Goal: Transaction & Acquisition: Book appointment/travel/reservation

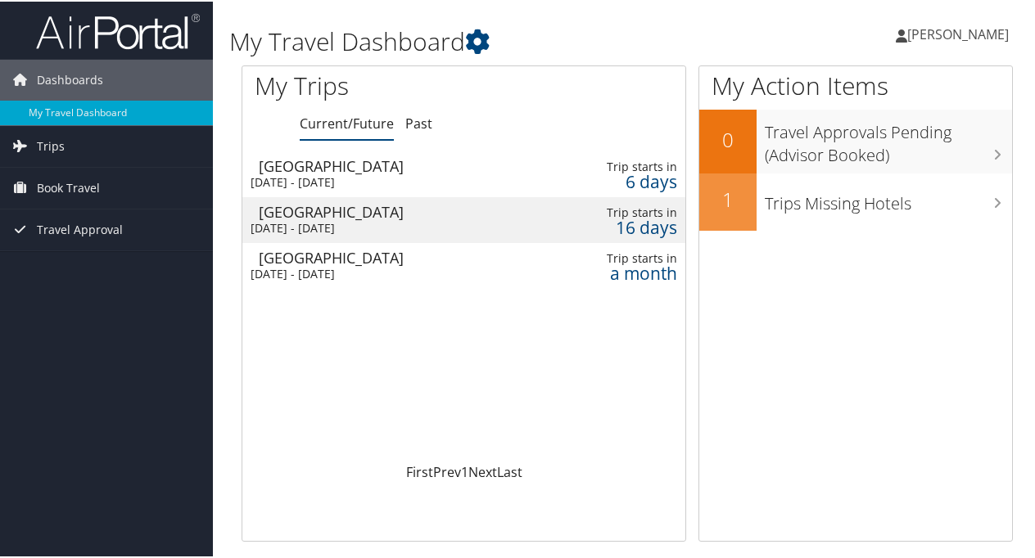
click at [360, 174] on div "[DATE] - [DATE]" at bounding box center [386, 181] width 272 height 15
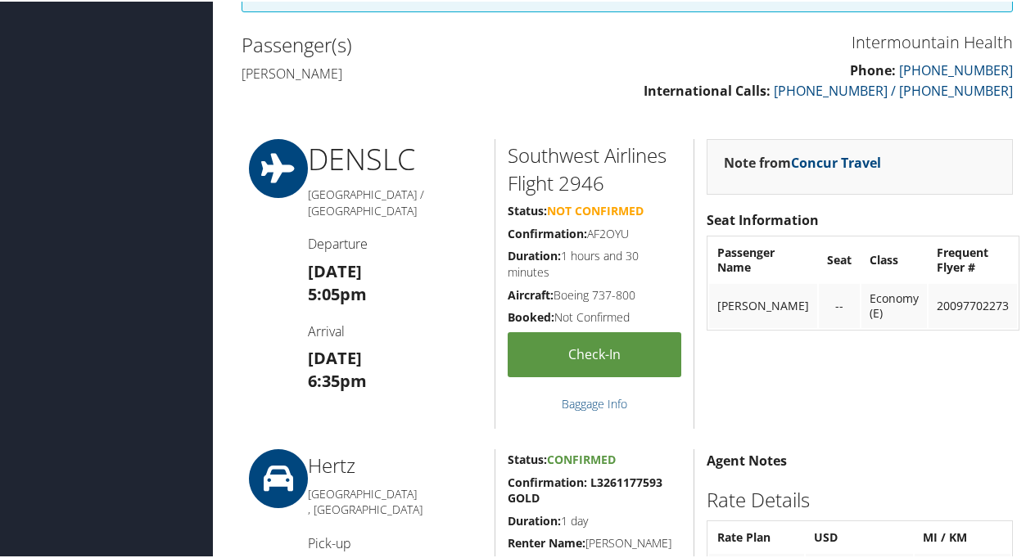
scroll to position [565, 0]
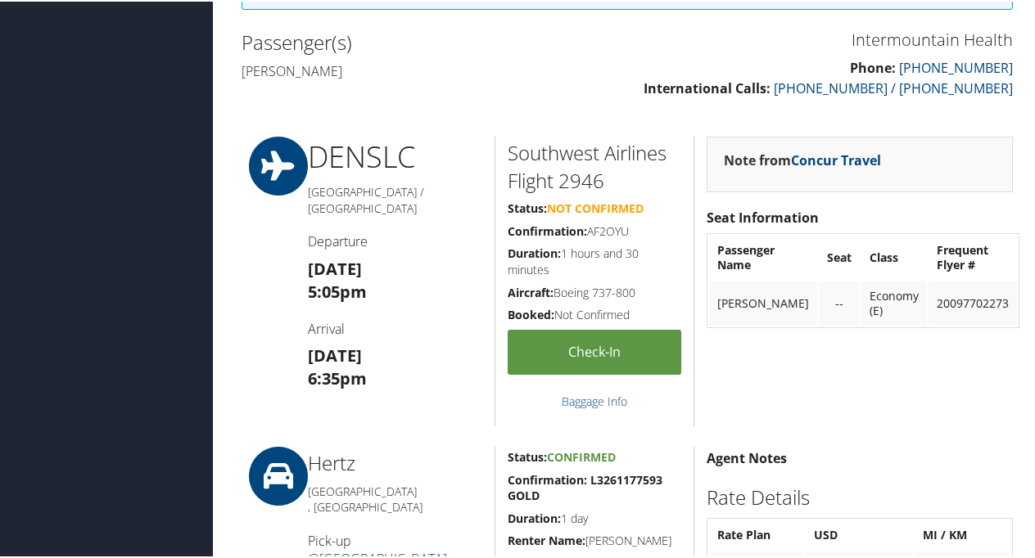
click at [383, 237] on div "DEN SLC Denver / Salt Lake City Departure Sun 05 Oct 5:05pm Arrival Sun 05 Oct …" at bounding box center [394, 280] width 199 height 290
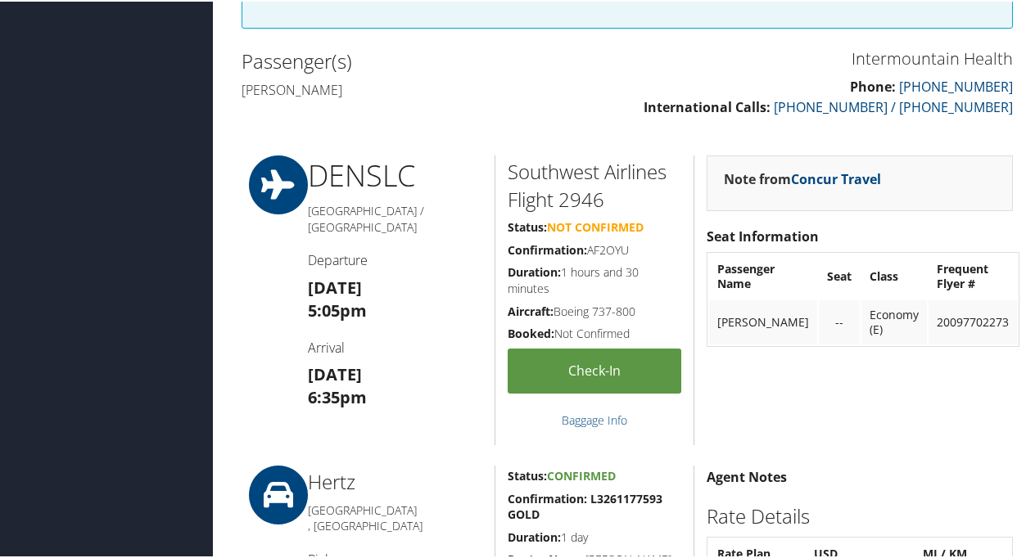
scroll to position [562, 0]
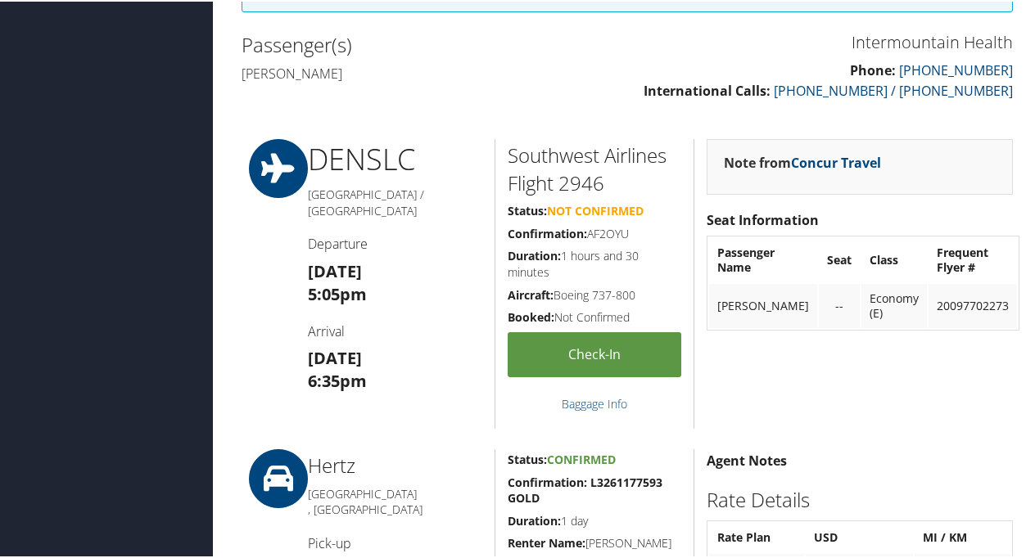
click at [383, 275] on h3 "Sun 05 Oct 5:05pm" at bounding box center [395, 282] width 174 height 46
click at [293, 174] on icon at bounding box center [278, 167] width 74 height 59
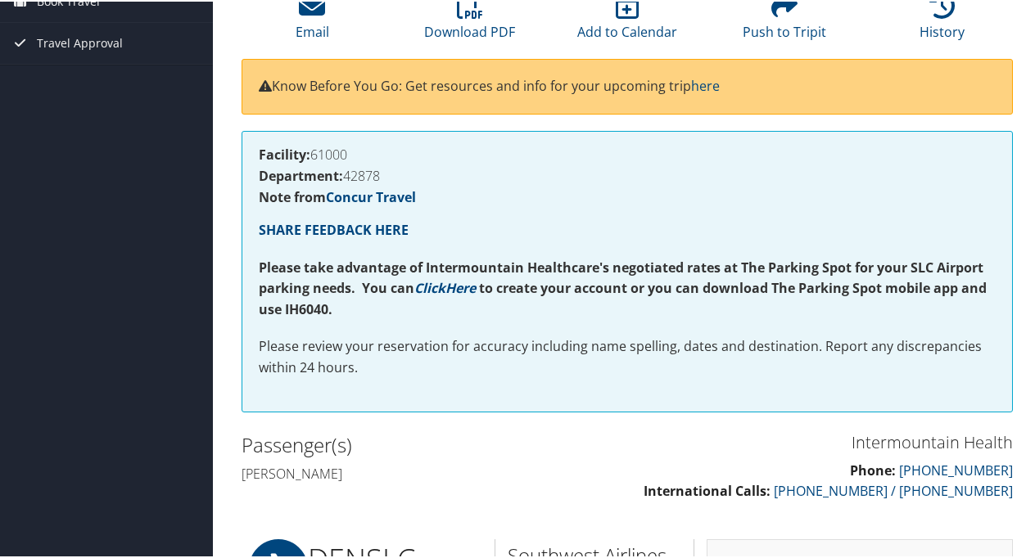
scroll to position [31, 0]
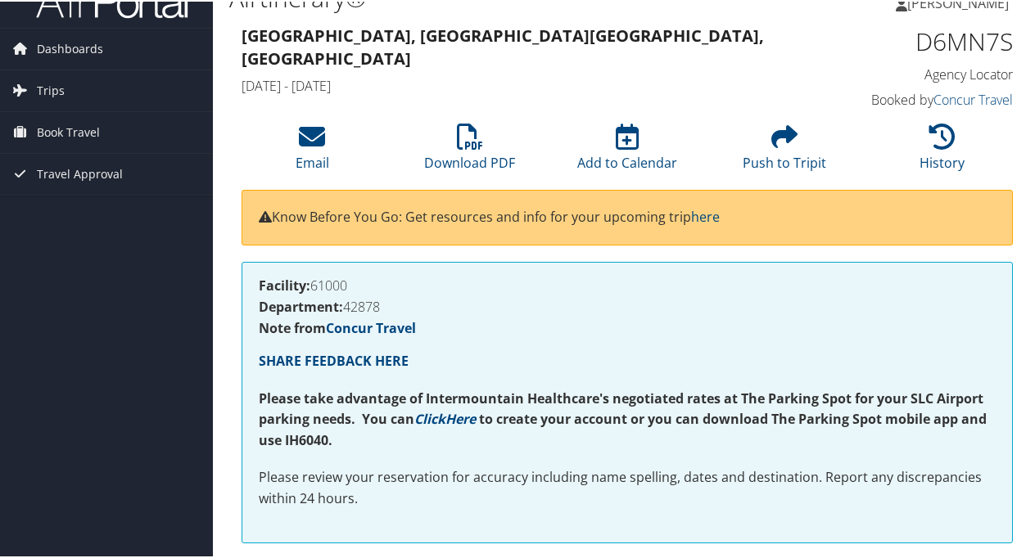
click at [925, 34] on h1 "D6MN7S" at bounding box center [925, 40] width 174 height 34
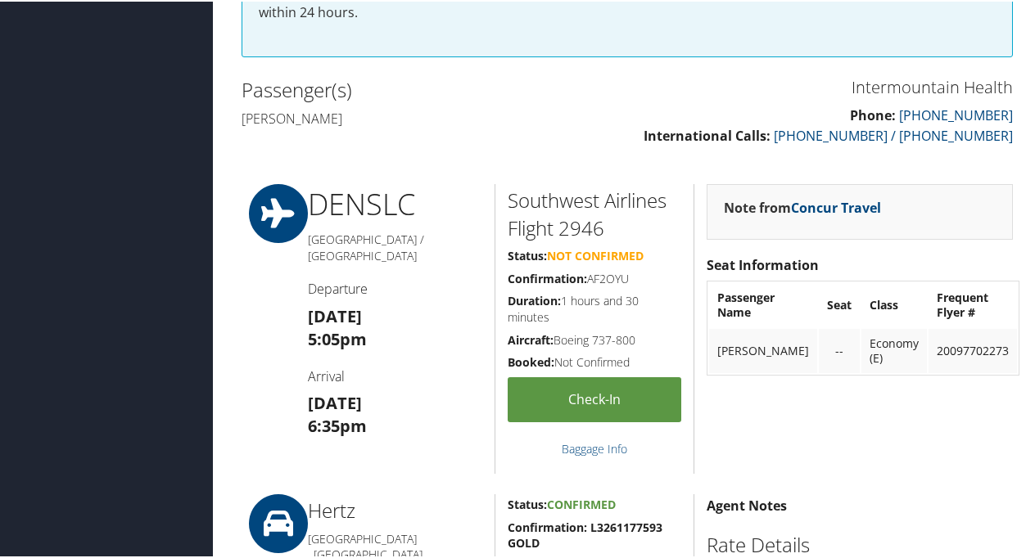
scroll to position [525, 0]
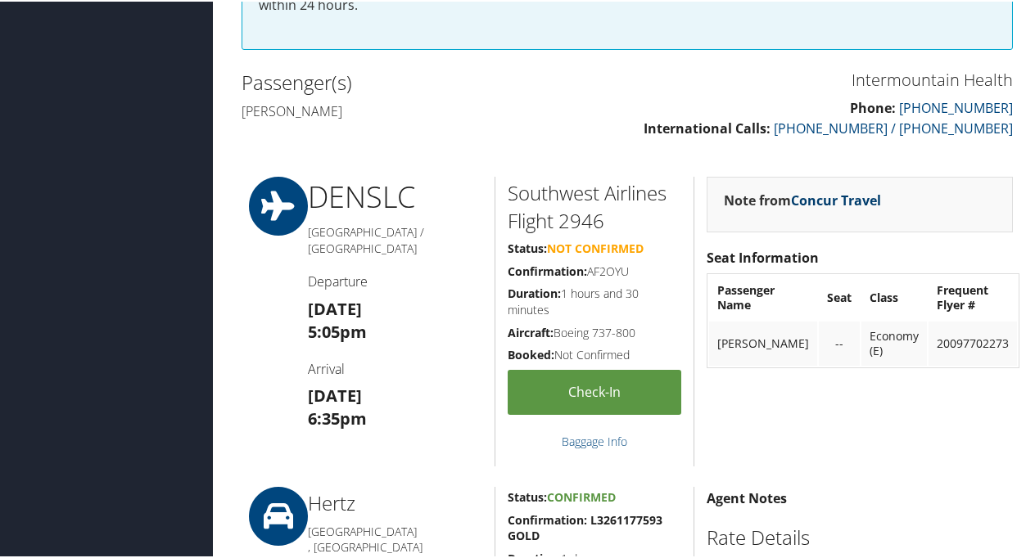
click at [856, 194] on link "Concur Travel" at bounding box center [836, 199] width 90 height 18
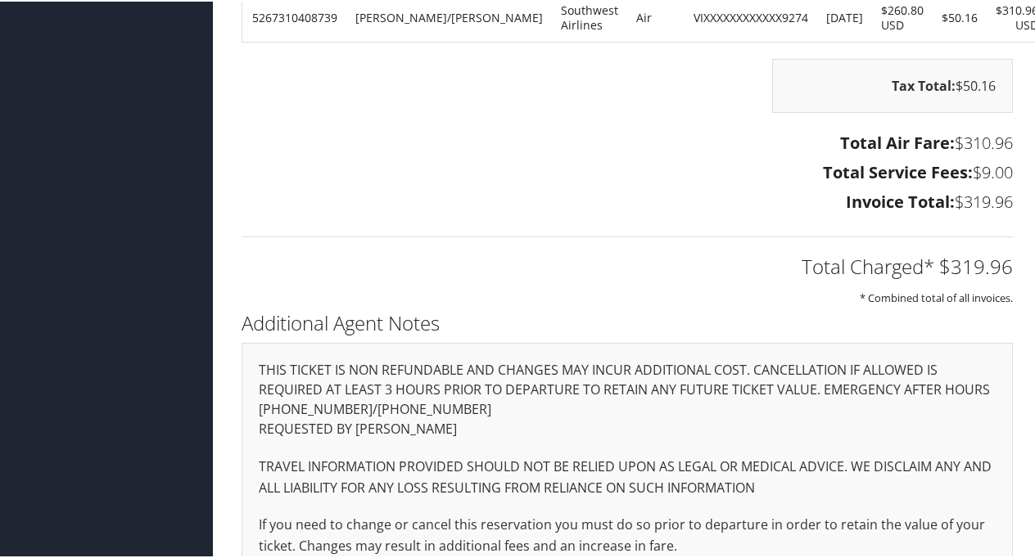
scroll to position [2154, 0]
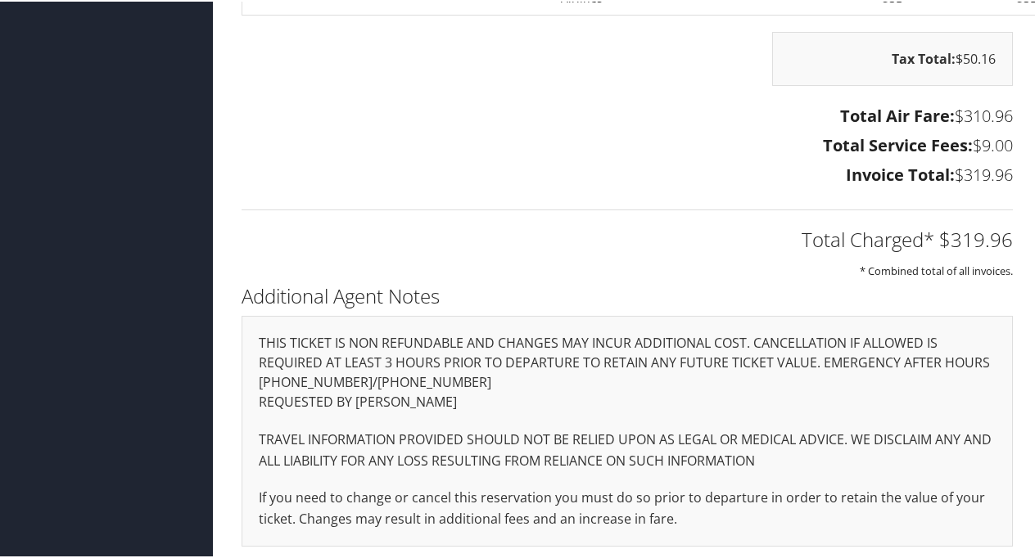
drag, startPoint x: 1030, startPoint y: 528, endPoint x: 1028, endPoint y: 517, distance: 10.8
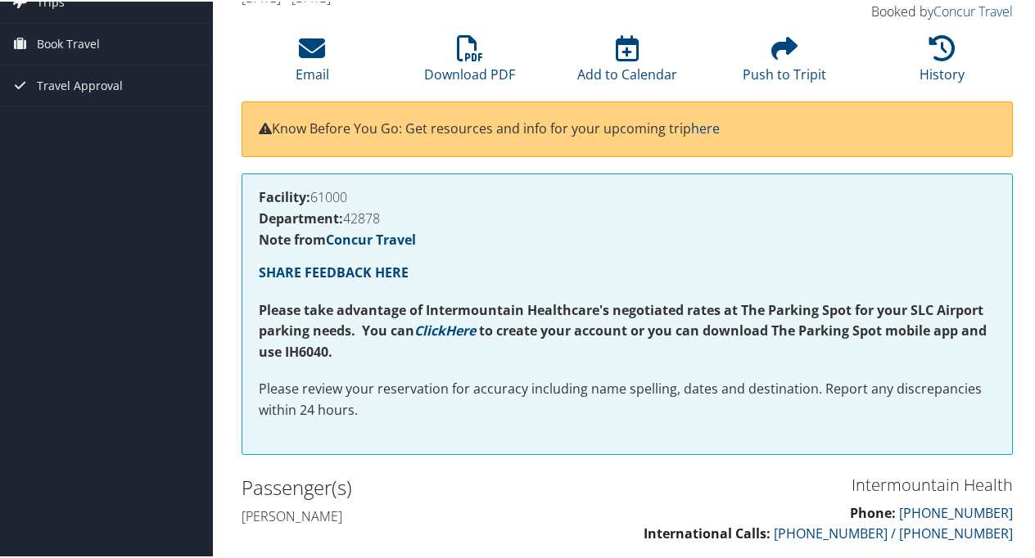
scroll to position [90, 0]
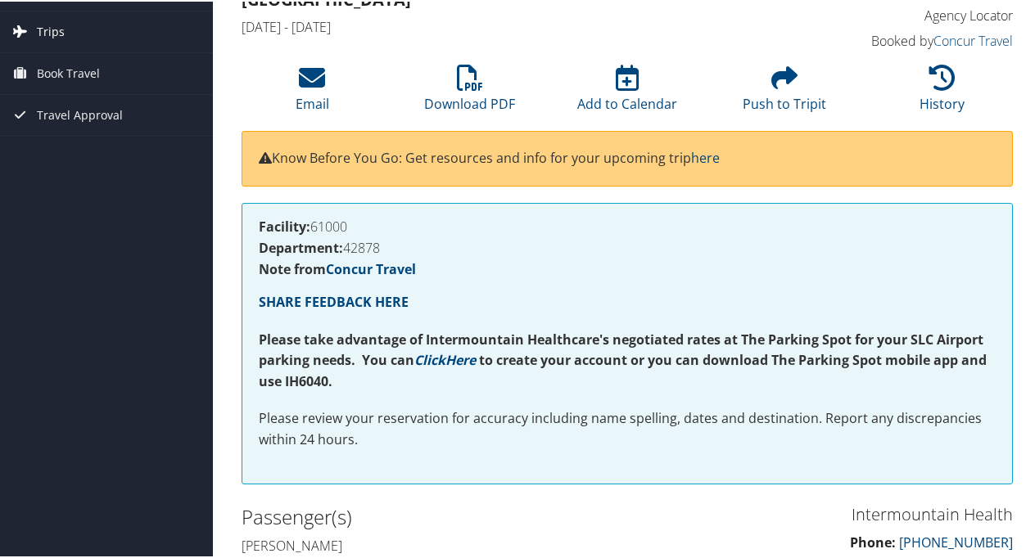
click at [57, 34] on span "Trips" at bounding box center [51, 30] width 28 height 41
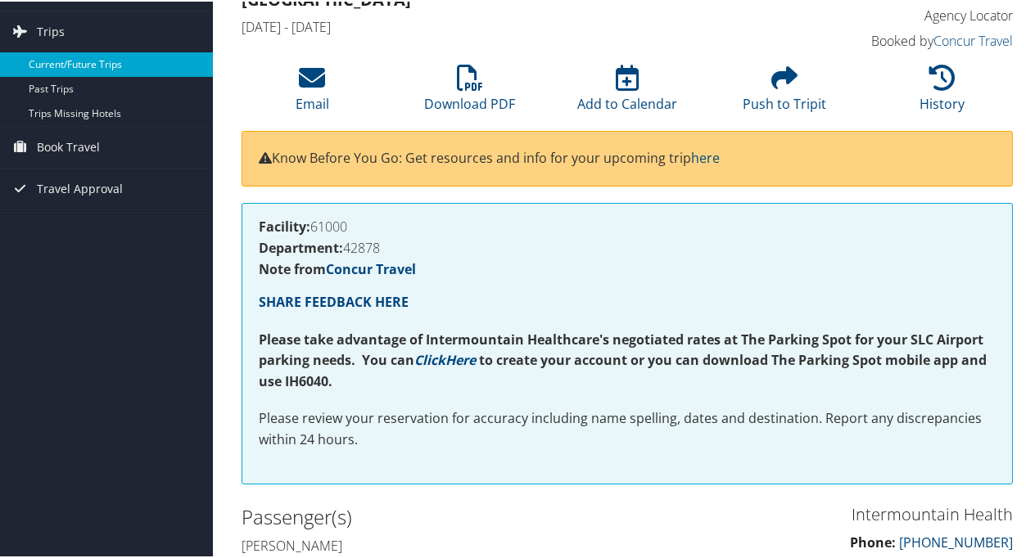
click at [62, 65] on link "Current/Future Trips" at bounding box center [106, 63] width 213 height 25
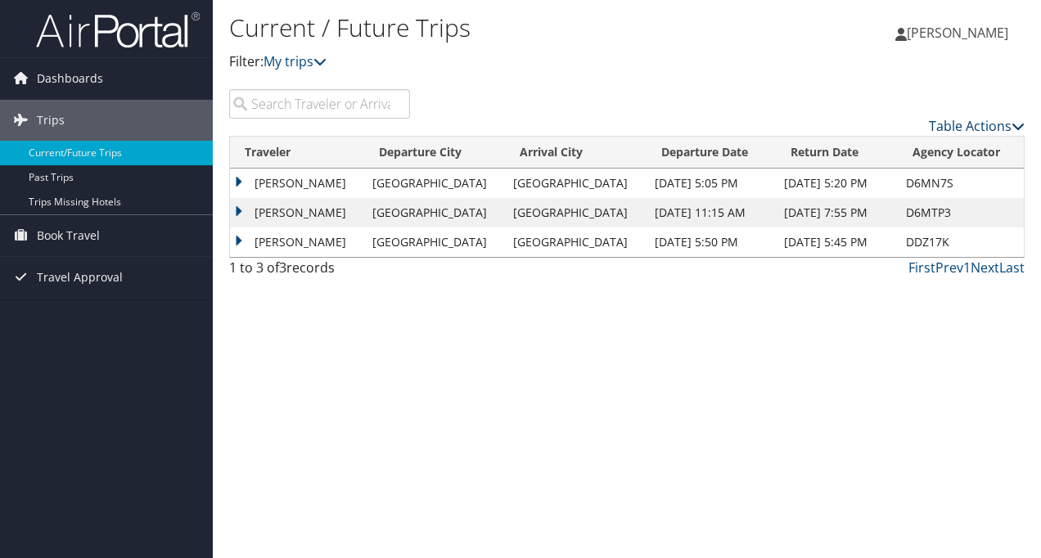
click at [991, 124] on link "Table Actions" at bounding box center [977, 126] width 96 height 18
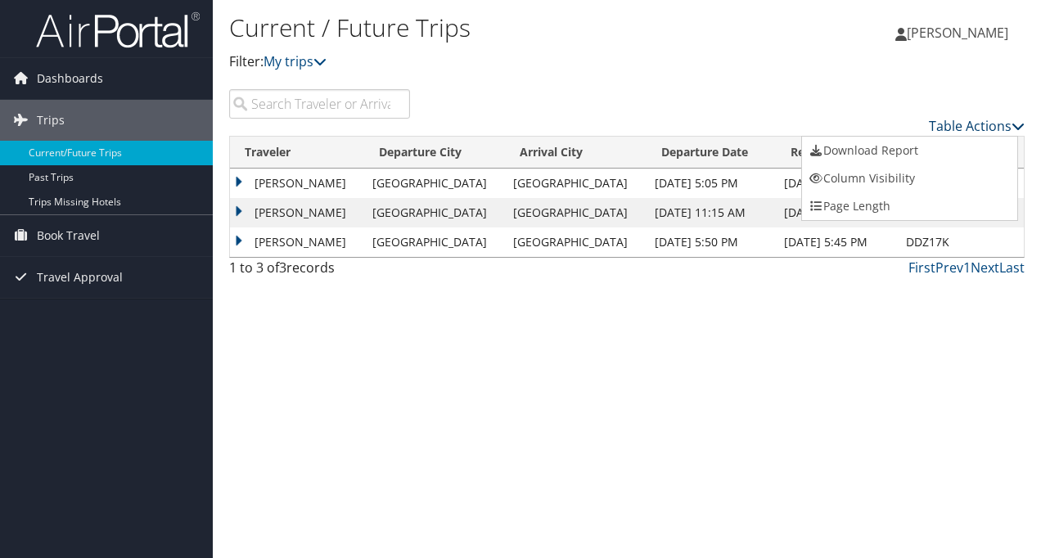
click at [991, 124] on div at bounding box center [520, 279] width 1041 height 558
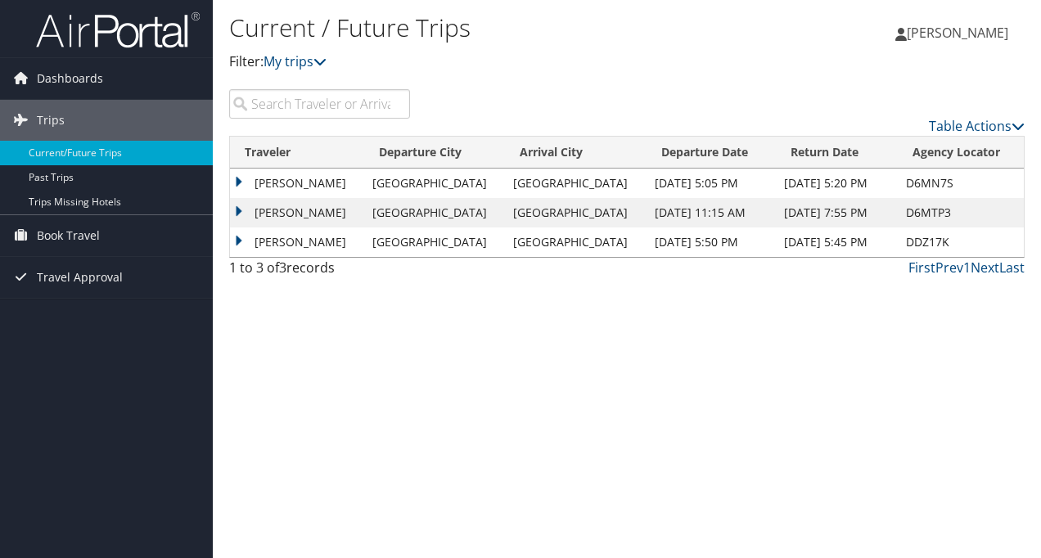
click at [237, 178] on td "[PERSON_NAME]" at bounding box center [297, 183] width 134 height 29
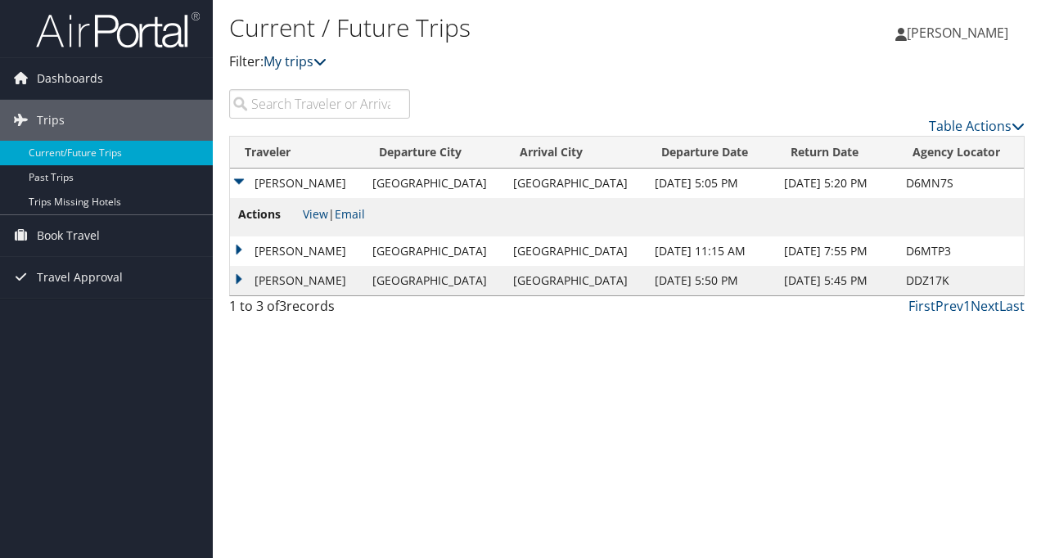
click at [300, 64] on link "My trips" at bounding box center [295, 61] width 63 height 18
click at [321, 213] on link "View" at bounding box center [315, 214] width 25 height 16
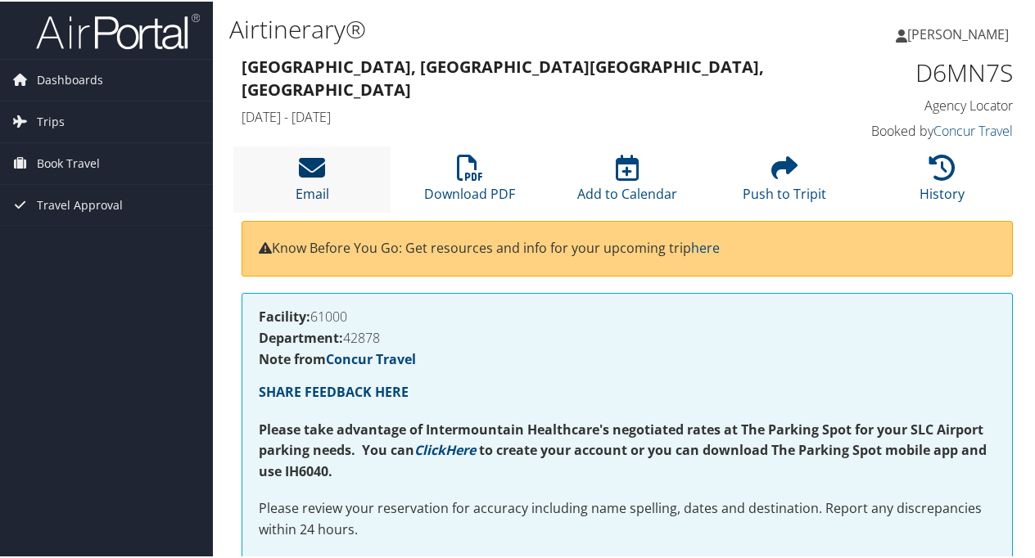
click at [311, 172] on icon at bounding box center [312, 166] width 26 height 26
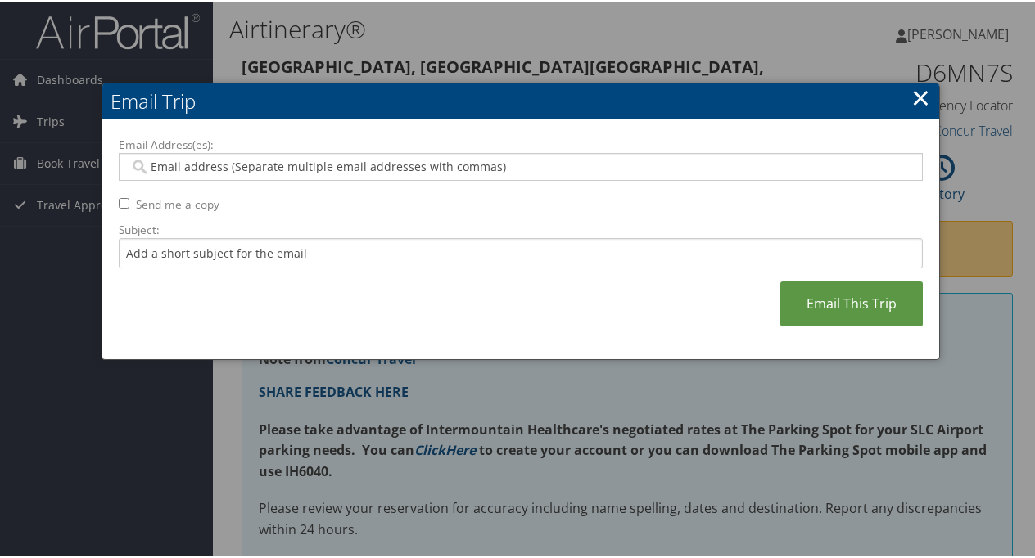
click at [921, 92] on link "×" at bounding box center [920, 95] width 19 height 33
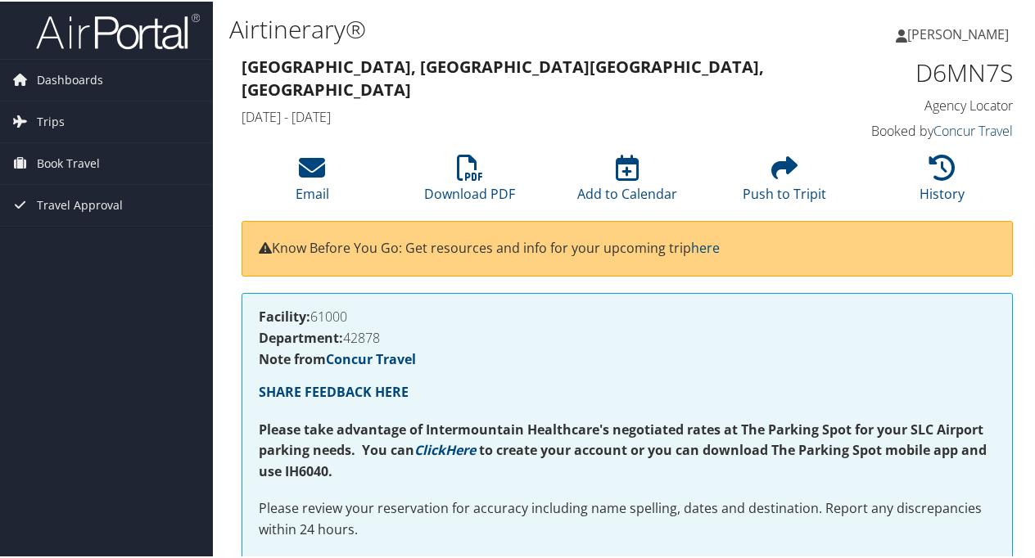
click at [971, 124] on link "Concur Travel" at bounding box center [972, 129] width 79 height 18
click at [70, 83] on span "Dashboards" at bounding box center [70, 78] width 66 height 41
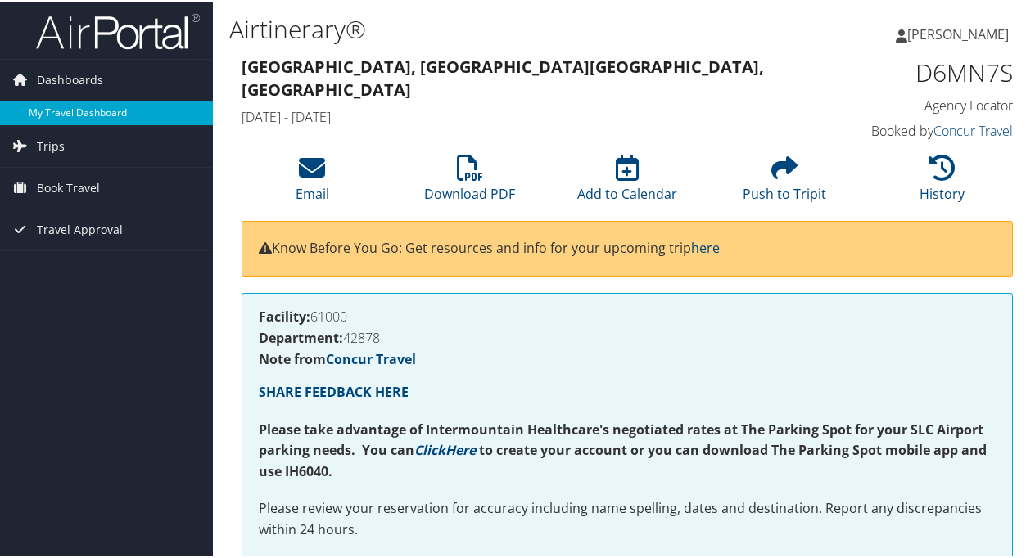
click at [83, 115] on link "My Travel Dashboard" at bounding box center [106, 111] width 213 height 25
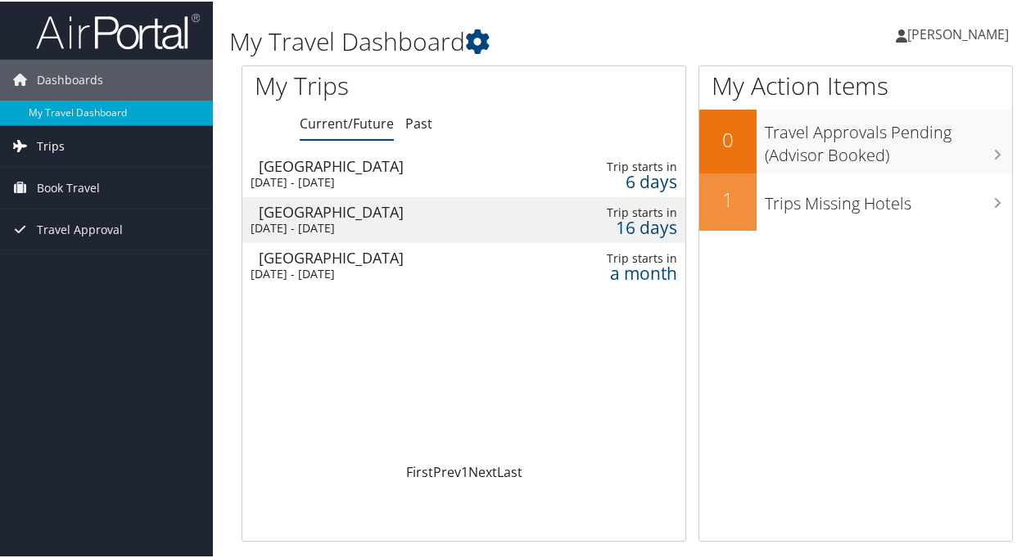
click at [38, 146] on span "Trips" at bounding box center [51, 144] width 28 height 41
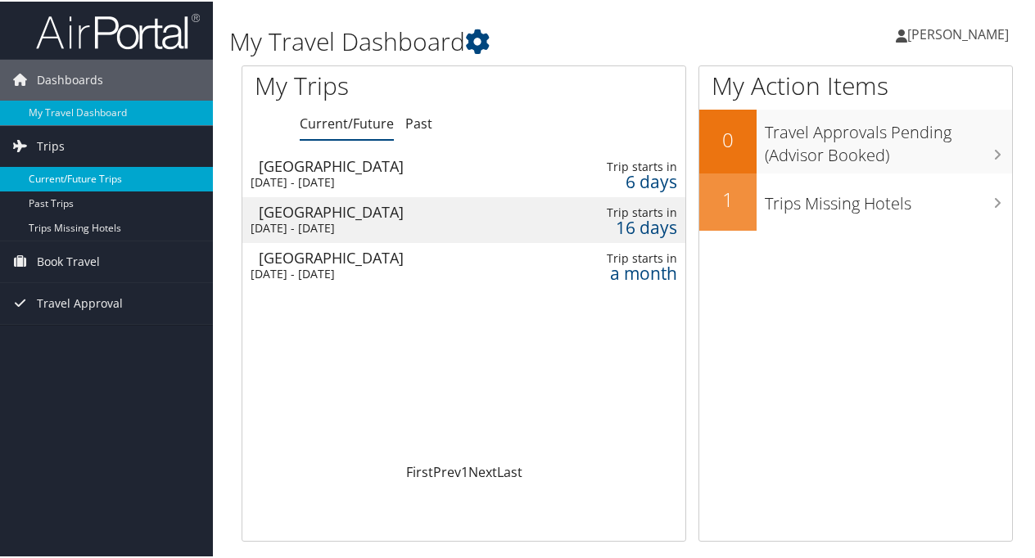
click at [45, 177] on link "Current/Future Trips" at bounding box center [106, 177] width 213 height 25
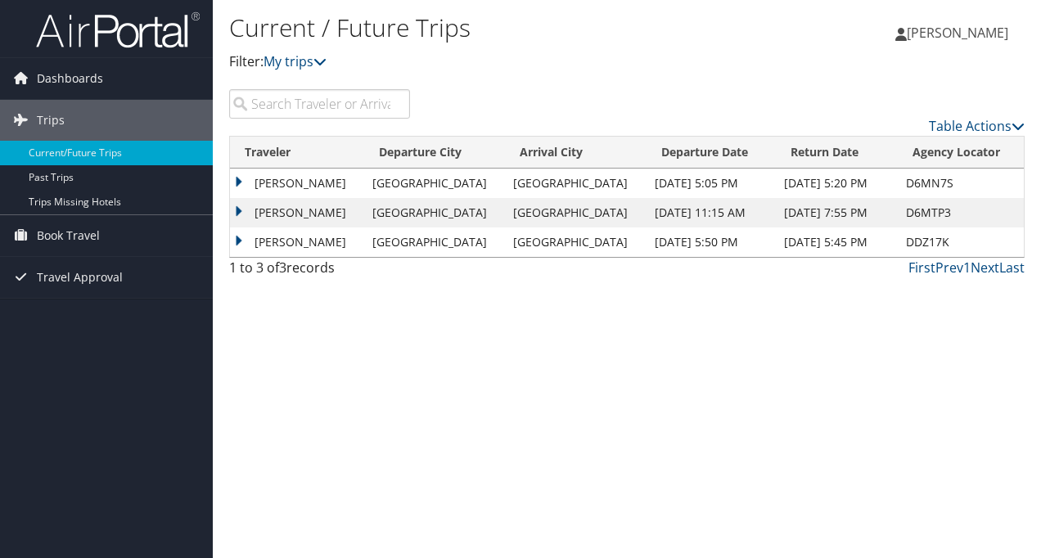
click at [276, 183] on td "[PERSON_NAME]" at bounding box center [297, 183] width 134 height 29
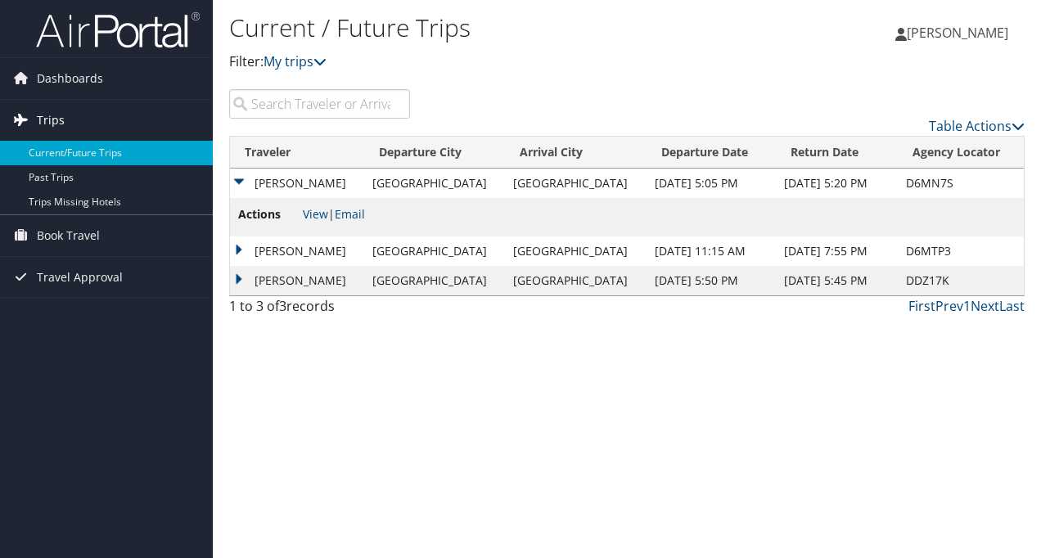
click at [47, 115] on span "Trips" at bounding box center [51, 120] width 28 height 41
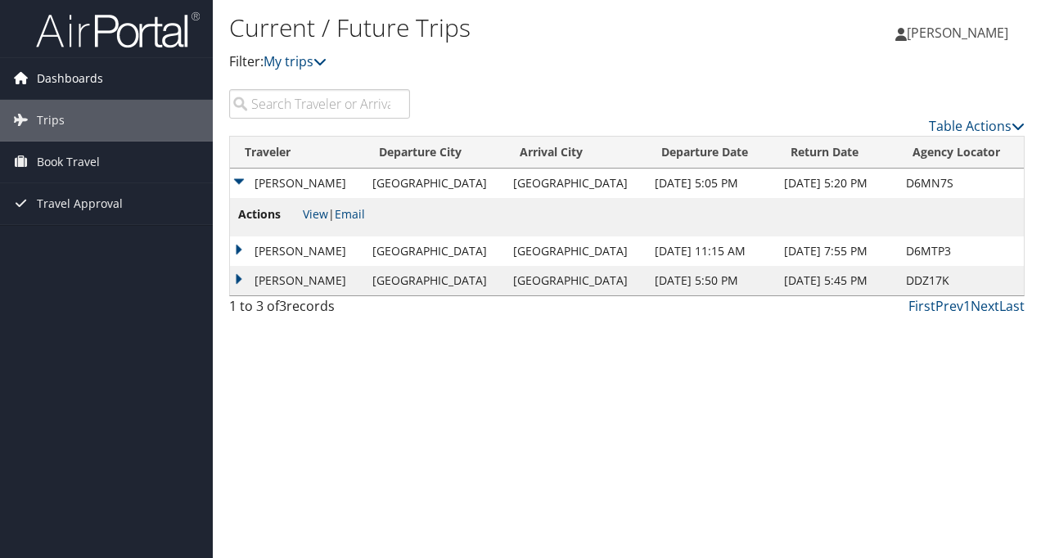
click at [70, 67] on span "Dashboards" at bounding box center [70, 78] width 66 height 41
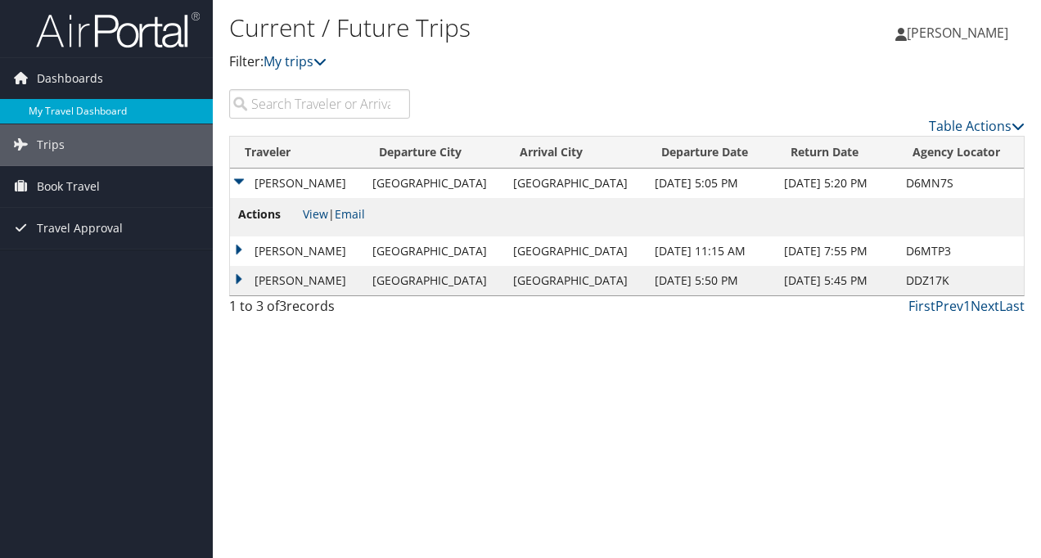
click at [75, 112] on link "My Travel Dashboard" at bounding box center [106, 111] width 213 height 25
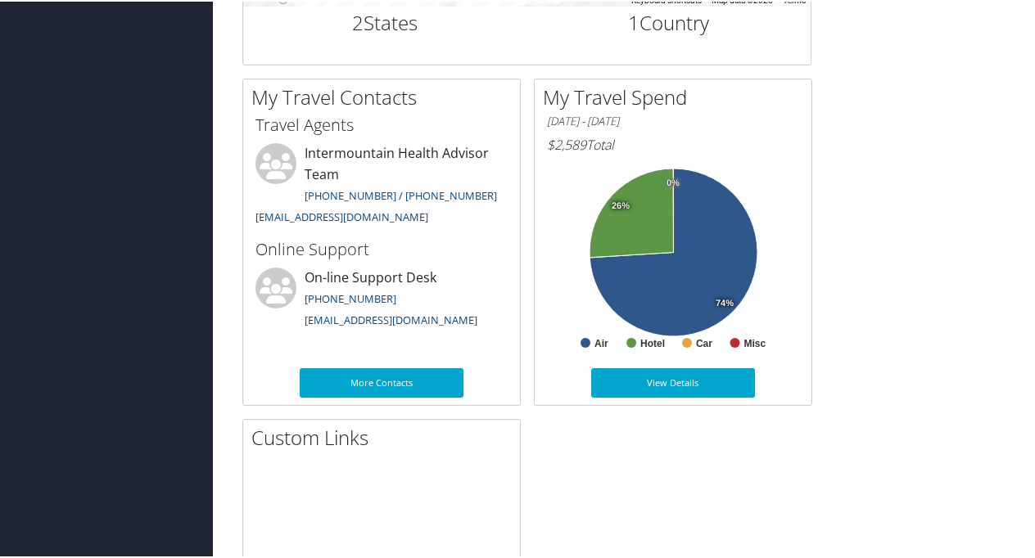
scroll to position [750, 0]
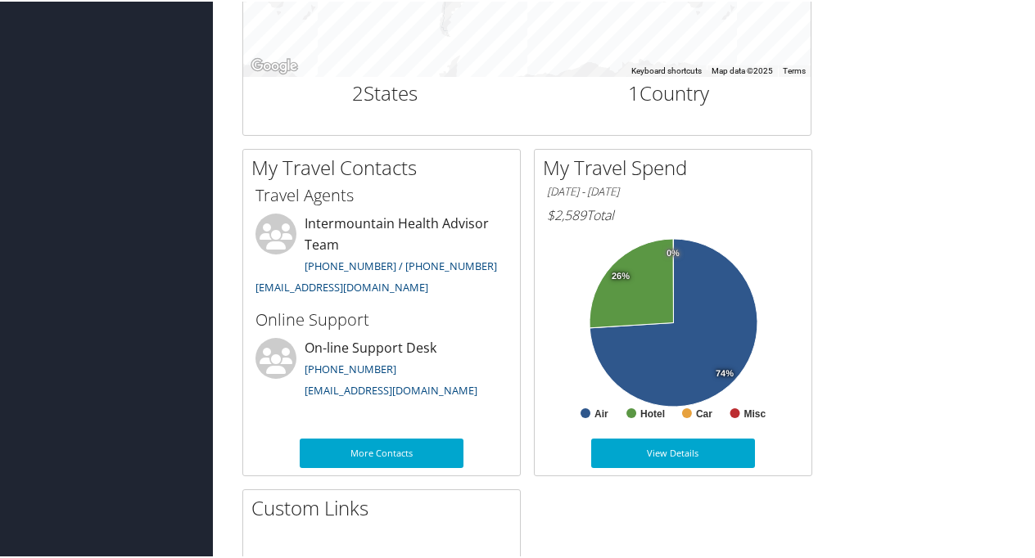
drag, startPoint x: 1034, startPoint y: 284, endPoint x: 995, endPoint y: 95, distance: 193.0
click at [995, 95] on div "My Travel Dashboard [PERSON_NAME] [PERSON_NAME] My Settings Travel Agency Conta…" at bounding box center [627, 38] width 828 height 1577
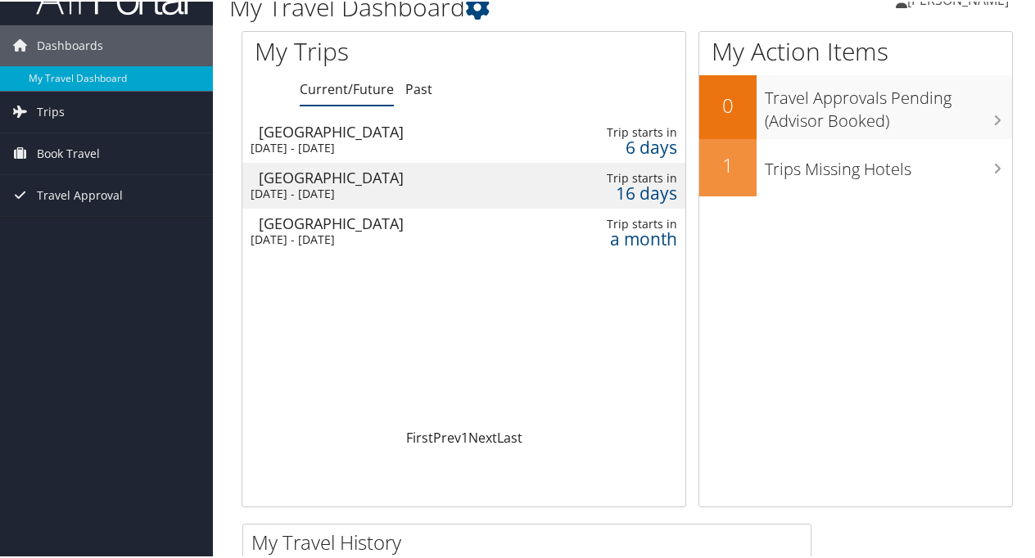
scroll to position [7, 0]
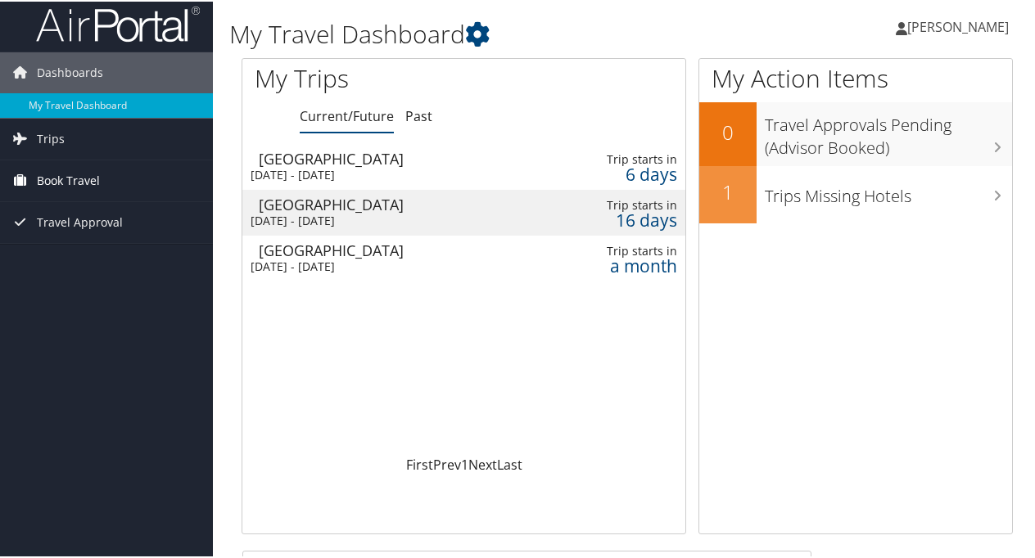
click at [46, 176] on span "Book Travel" at bounding box center [68, 179] width 63 height 41
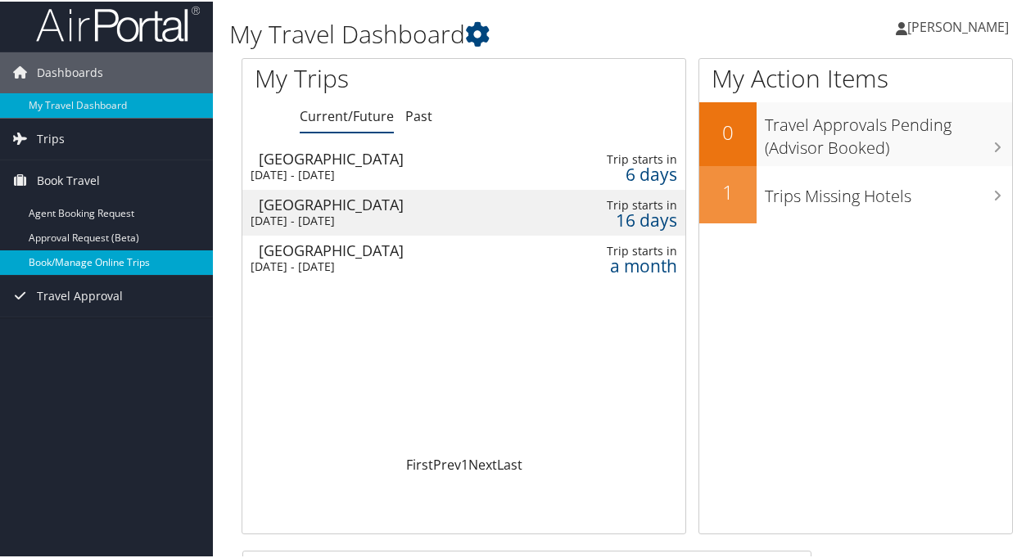
click at [85, 253] on link "Book/Manage Online Trips" at bounding box center [106, 261] width 213 height 25
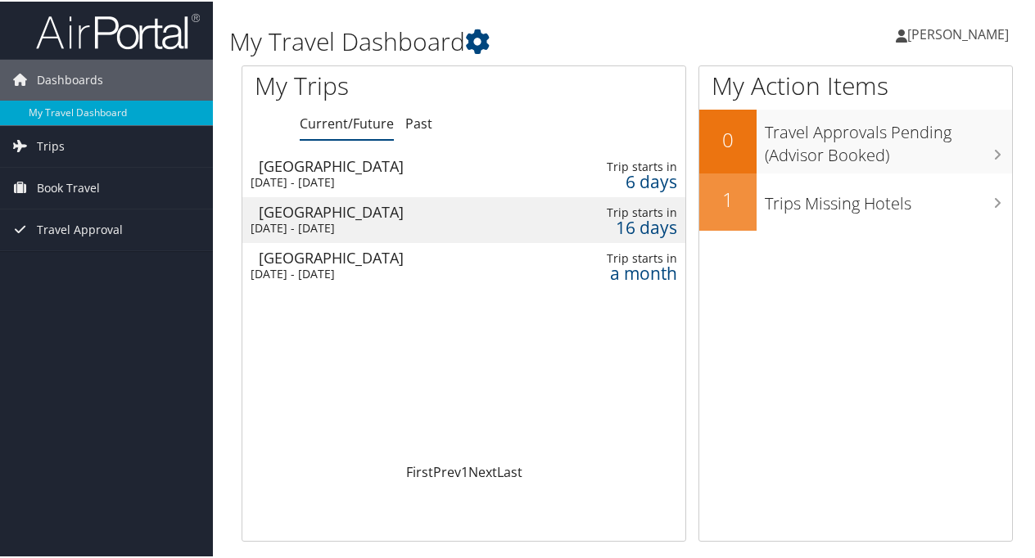
click at [451, 174] on div "[DATE] - [DATE]" at bounding box center [386, 181] width 272 height 15
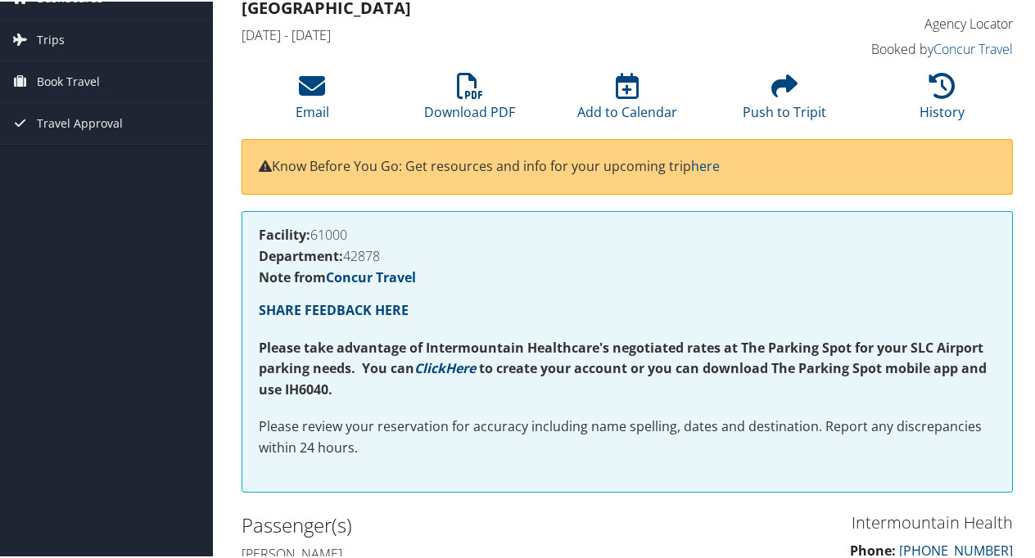
scroll to position [10, 0]
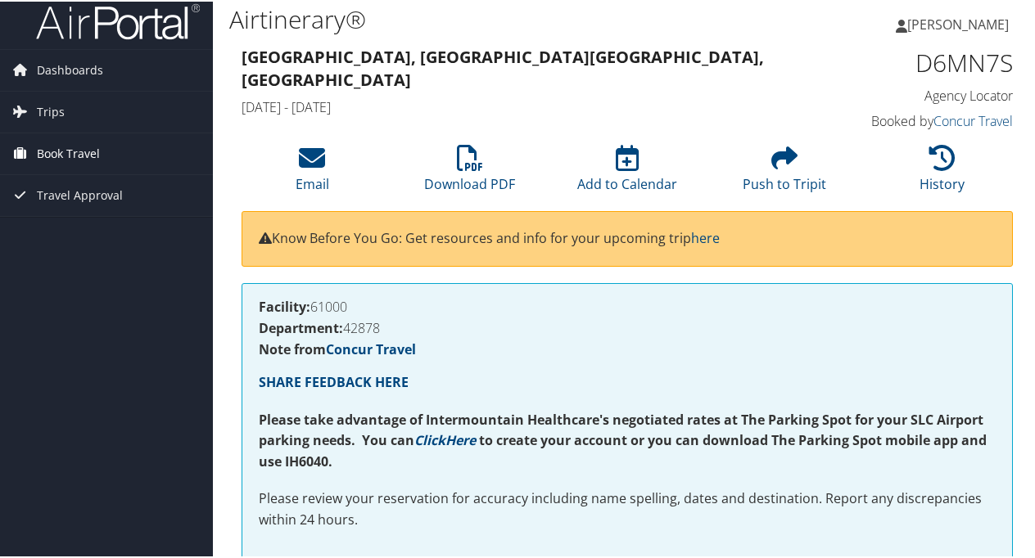
click at [80, 152] on span "Book Travel" at bounding box center [68, 152] width 63 height 41
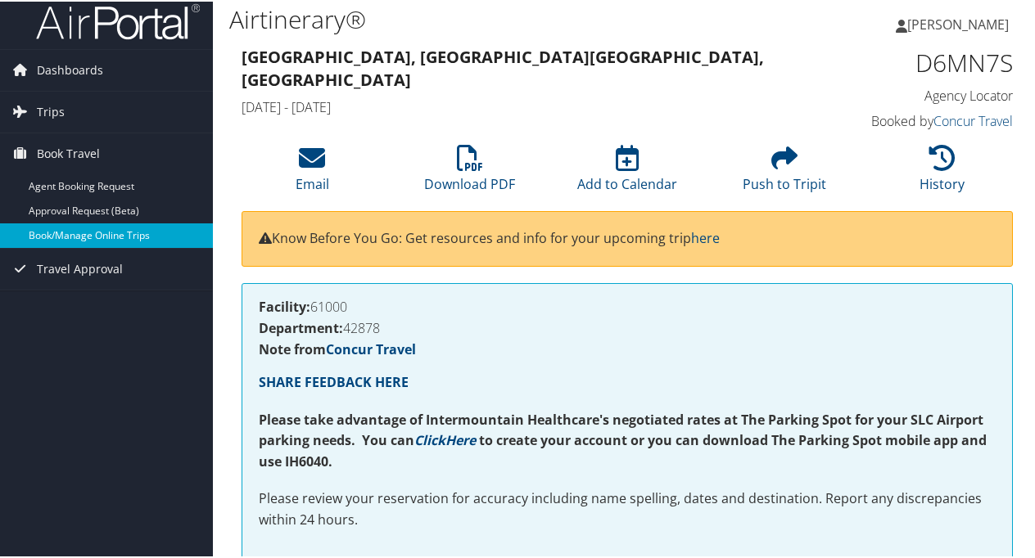
click at [97, 234] on link "Book/Manage Online Trips" at bounding box center [106, 234] width 213 height 25
